Goal: Information Seeking & Learning: Get advice/opinions

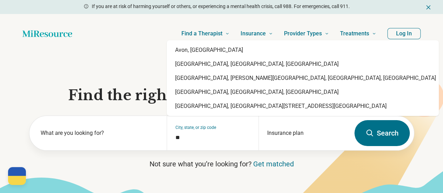
type input "*"
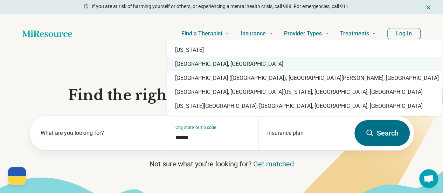
click at [202, 62] on div "Indianapolis, IN" at bounding box center [304, 64] width 275 height 14
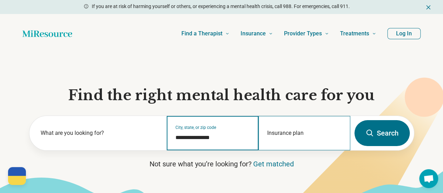
type input "**********"
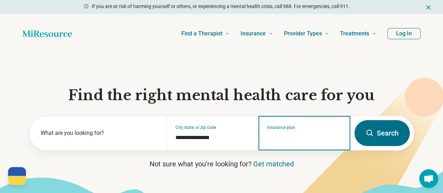
click at [296, 142] on input "Insurance plan" at bounding box center [304, 137] width 75 height 8
click at [285, 165] on div "Parkview Health" at bounding box center [286, 166] width 54 height 14
type input "**********"
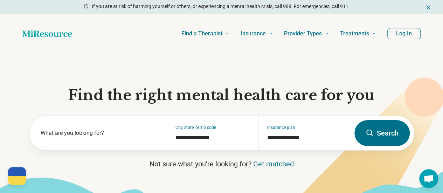
click at [393, 130] on button "Search" at bounding box center [381, 133] width 55 height 26
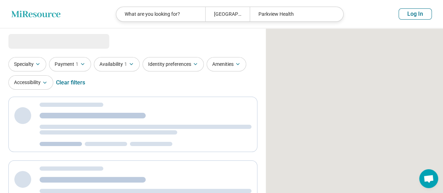
select select "***"
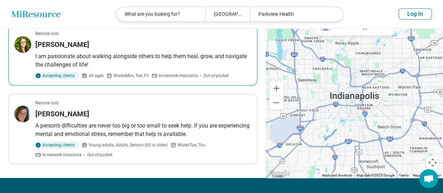
scroll to position [148, 0]
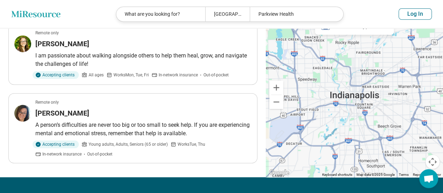
drag, startPoint x: 78, startPoint y: 112, endPoint x: 69, endPoint y: 88, distance: 25.7
click at [69, 88] on ul "Remote only Maya Dannaoui I welcome adult clients from any walk of life. I am p…" at bounding box center [132, 54] width 249 height 218
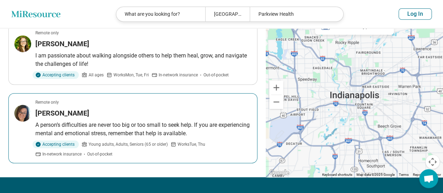
click at [62, 114] on h3 "[PERSON_NAME]" at bounding box center [62, 113] width 54 height 10
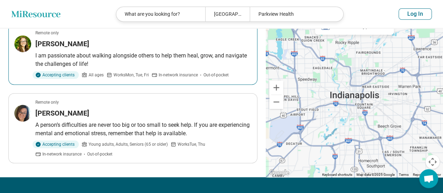
click at [116, 45] on div "Heather Phillips" at bounding box center [143, 44] width 216 height 10
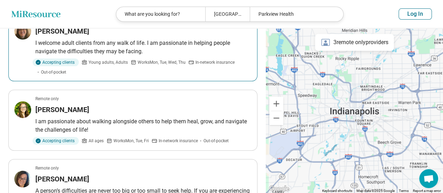
scroll to position [37, 0]
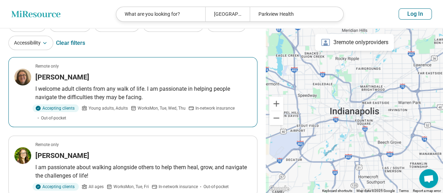
click at [99, 79] on div "Maya Dannaoui" at bounding box center [143, 77] width 216 height 10
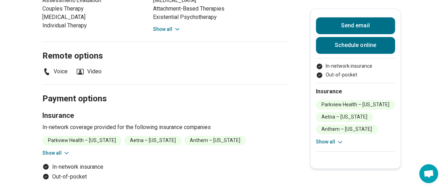
scroll to position [507, 0]
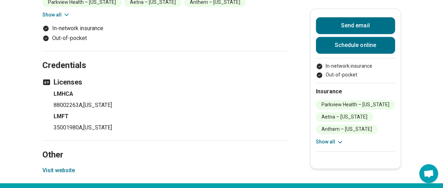
scroll to position [435, 0]
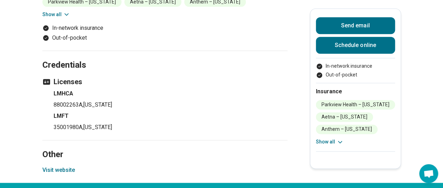
click at [62, 166] on button "Visit website" at bounding box center [58, 170] width 33 height 8
